Goal: Find specific page/section: Find specific page/section

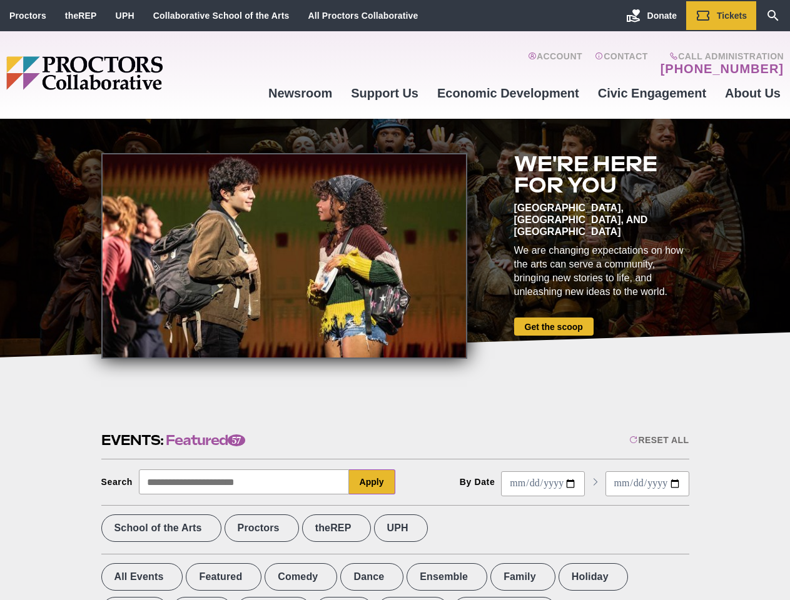
click at [395, 300] on div at bounding box center [284, 256] width 366 height 206
click at [658, 440] on div "Reset All" at bounding box center [658, 440] width 59 height 10
click at [372, 482] on button "Apply" at bounding box center [372, 482] width 46 height 25
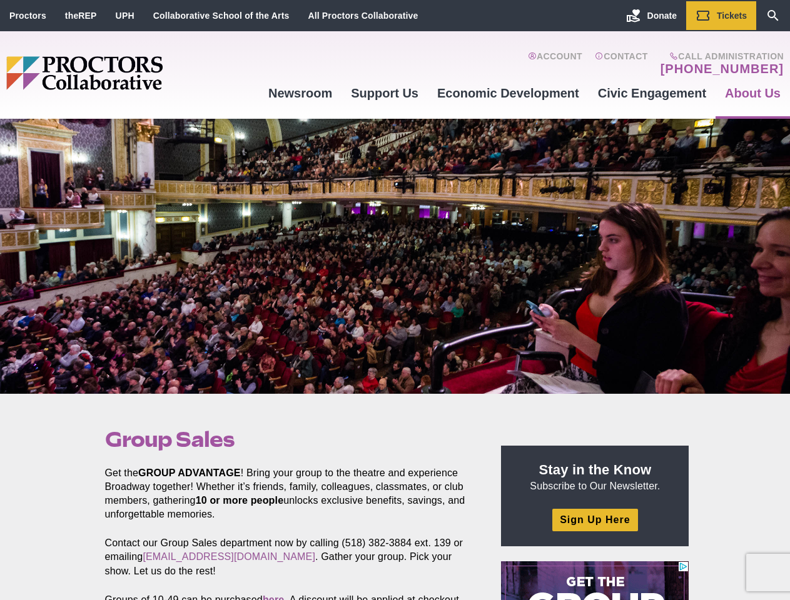
click at [395, 300] on div at bounding box center [395, 256] width 790 height 275
